Goal: Task Accomplishment & Management: Use online tool/utility

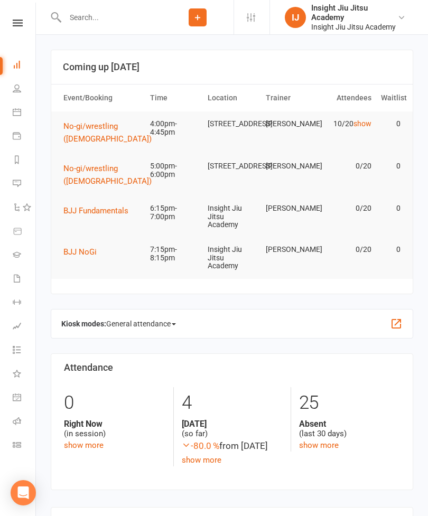
click at [25, 445] on link "Class check-in" at bounding box center [25, 446] width 24 height 24
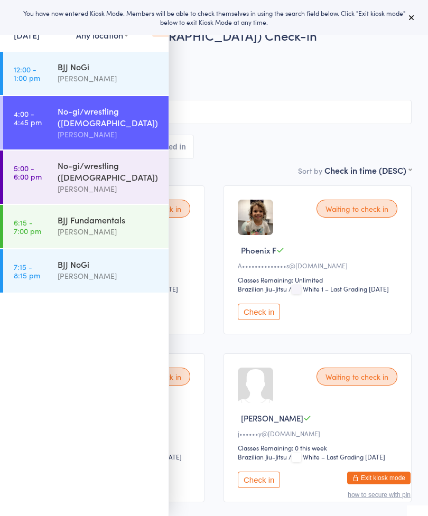
click at [416, 22] on button at bounding box center [411, 17] width 13 height 13
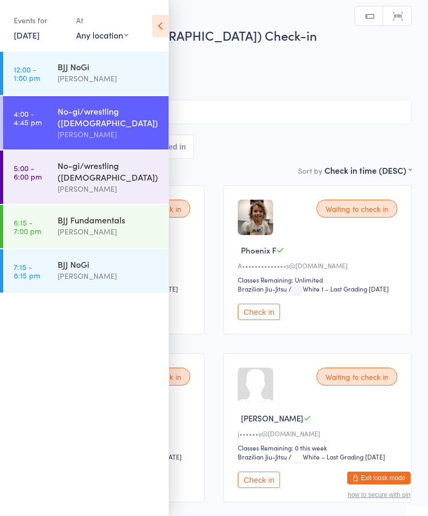
click at [163, 32] on icon at bounding box center [160, 26] width 16 height 22
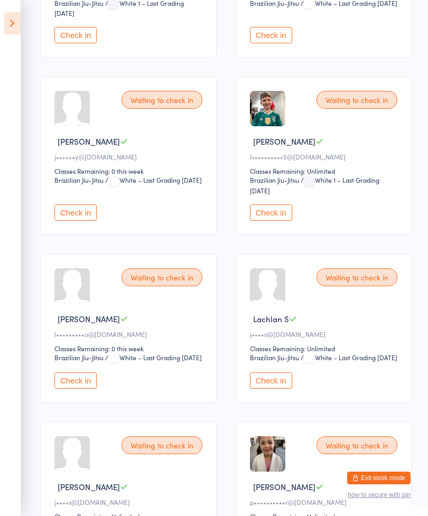
scroll to position [604, 0]
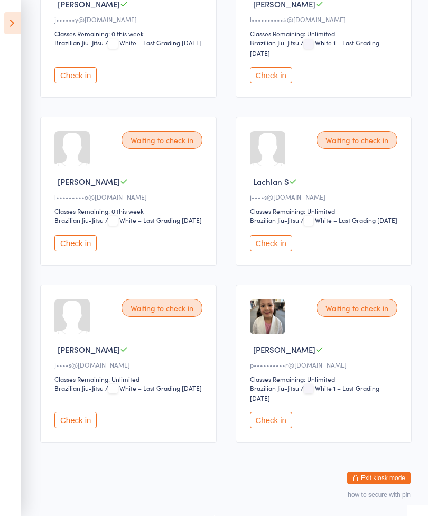
click at [73, 252] on button "Check in" at bounding box center [75, 243] width 42 height 16
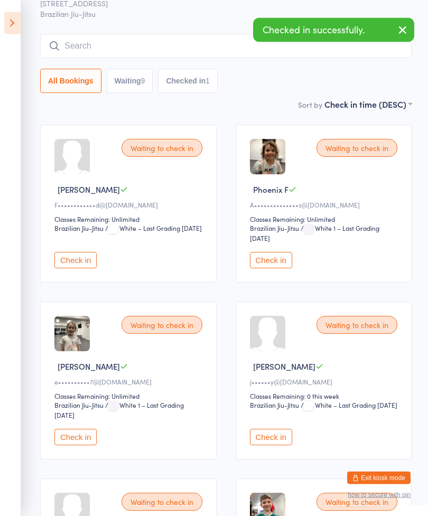
scroll to position [0, 0]
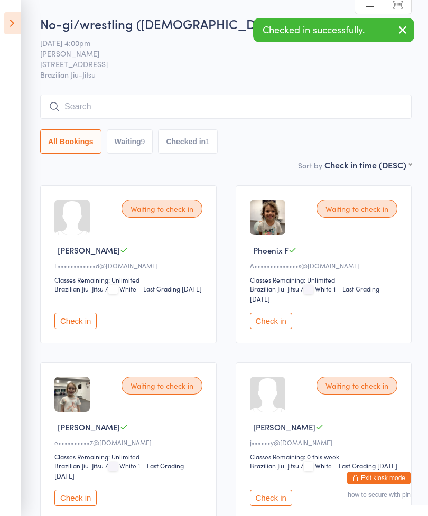
click at [284, 327] on button "Check in" at bounding box center [271, 321] width 42 height 16
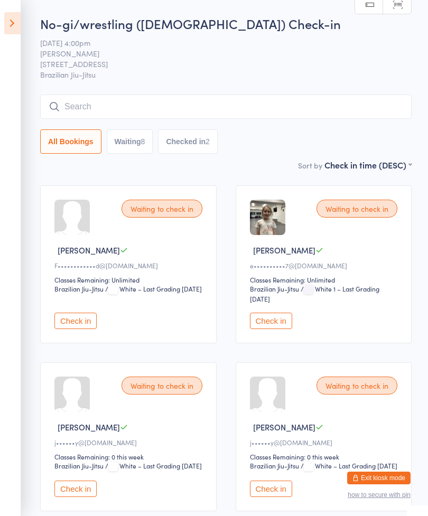
click at [284, 327] on button "Check in" at bounding box center [271, 321] width 42 height 16
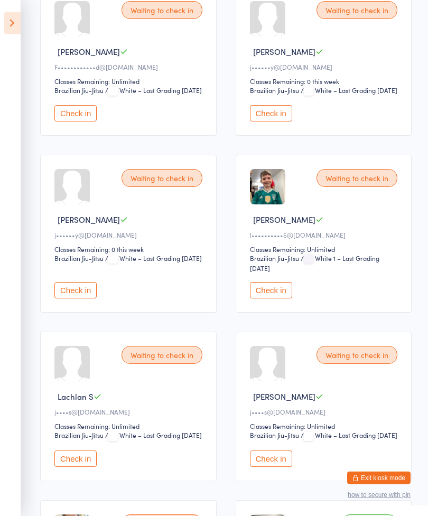
click at [282, 468] on button "Check in" at bounding box center [271, 459] width 42 height 16
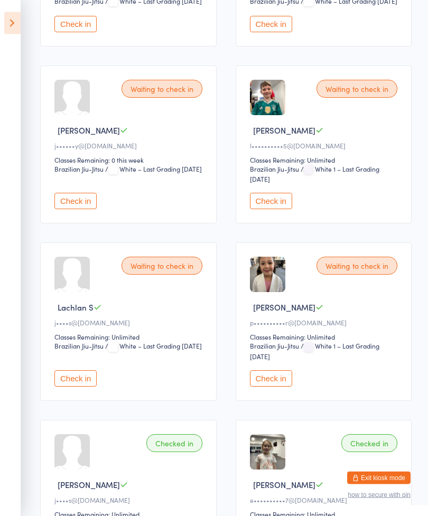
scroll to position [288, 0]
click at [79, 387] on button "Check in" at bounding box center [75, 378] width 42 height 16
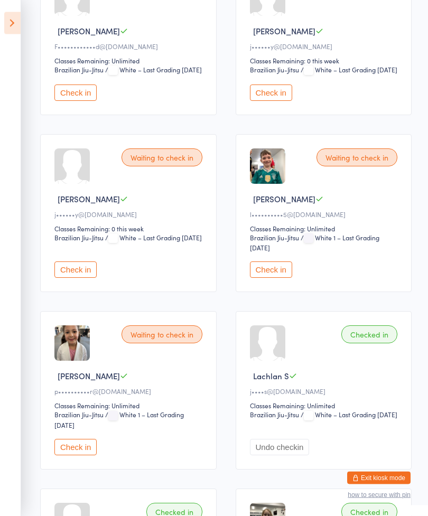
scroll to position [219, 0]
click at [83, 101] on button "Check in" at bounding box center [75, 93] width 42 height 16
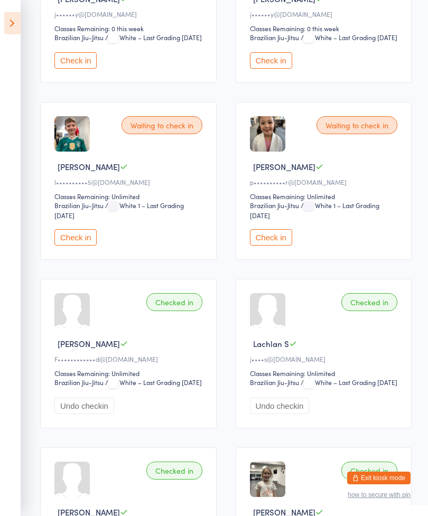
scroll to position [249, 0]
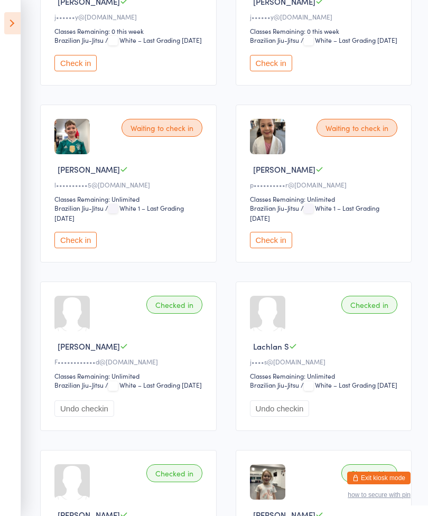
click at [273, 248] on button "Check in" at bounding box center [271, 240] width 42 height 16
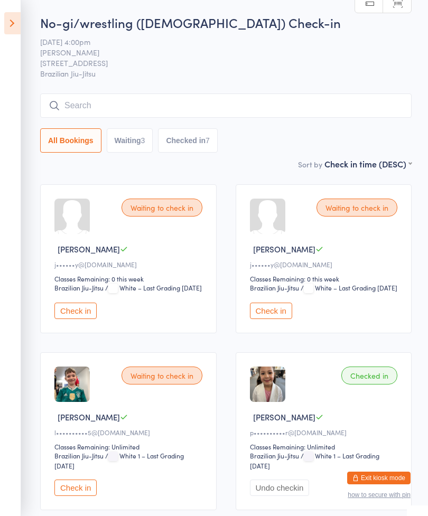
scroll to position [3, 0]
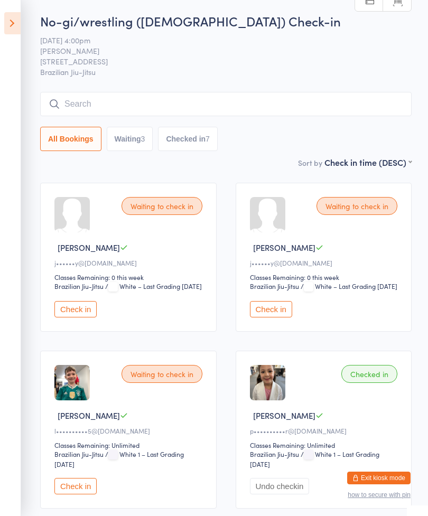
click at [48, 109] on input "search" at bounding box center [226, 104] width 372 height 24
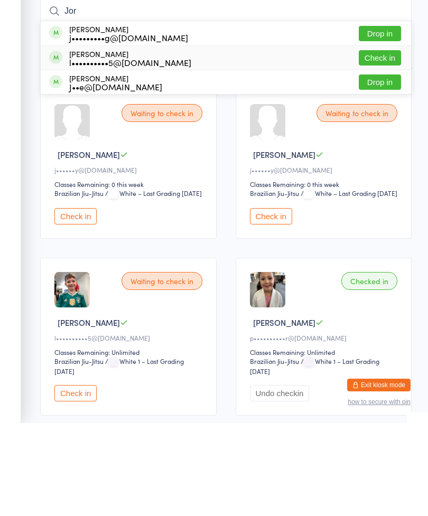
type input "Jor"
click at [52, 144] on span at bounding box center [55, 150] width 13 height 13
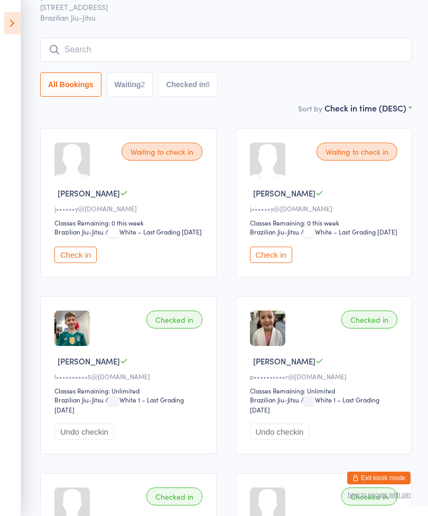
scroll to position [0, 0]
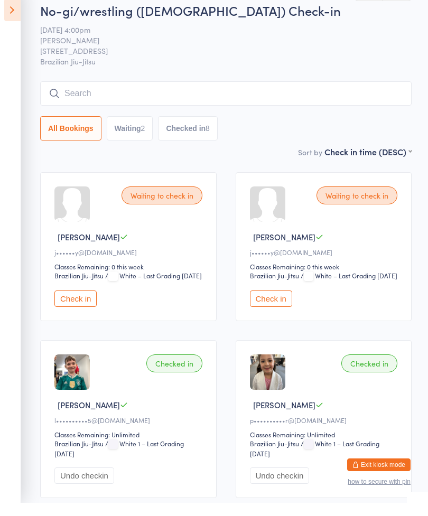
click at [359, 95] on input "search" at bounding box center [226, 107] width 372 height 24
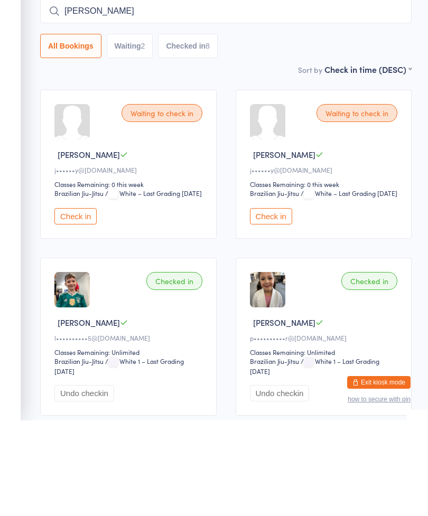
type input "Harry"
